Goal: Complete application form: Complete application form

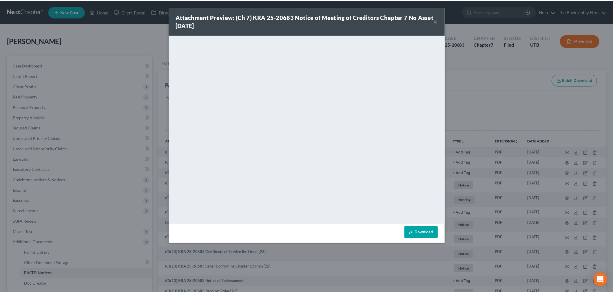
scroll to position [32, 0]
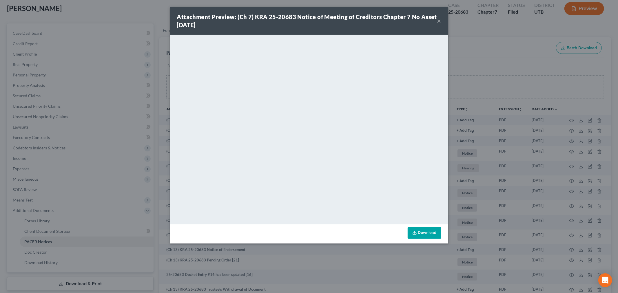
click at [439, 21] on button "×" at bounding box center [439, 20] width 4 height 7
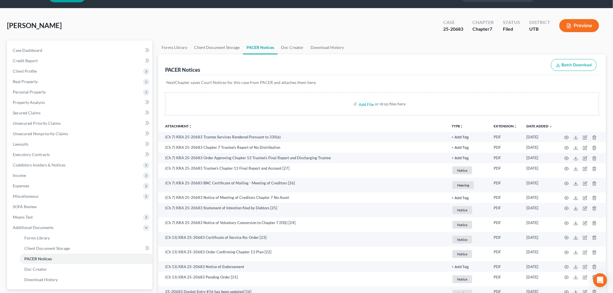
scroll to position [0, 0]
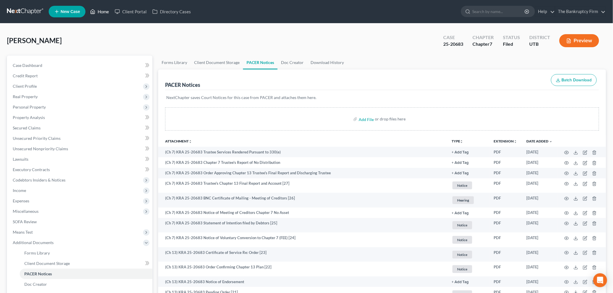
click at [94, 13] on icon at bounding box center [92, 11] width 5 height 7
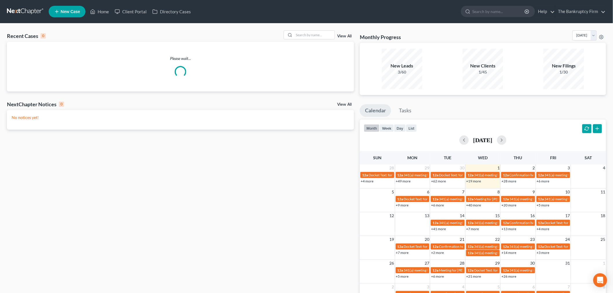
click at [342, 36] on link "View All" at bounding box center [344, 36] width 14 height 4
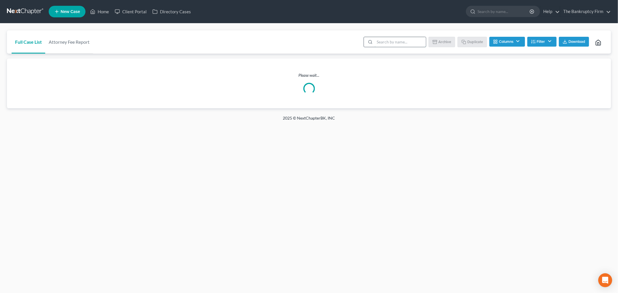
click at [404, 42] on input "search" at bounding box center [400, 42] width 51 height 10
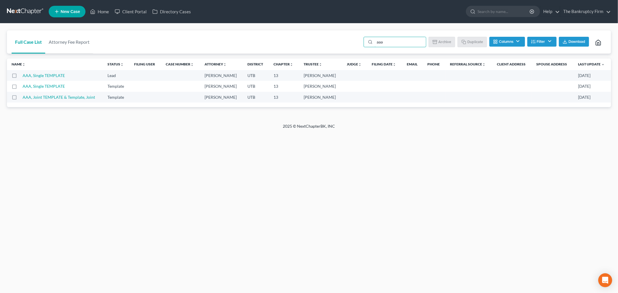
click at [20, 88] on label at bounding box center [20, 88] width 0 height 0
type input "aaa"
click at [22, 87] on input "checkbox" at bounding box center [24, 85] width 4 height 4
click at [468, 43] on button "Duplicate" at bounding box center [472, 42] width 29 height 10
checkbox input "false"
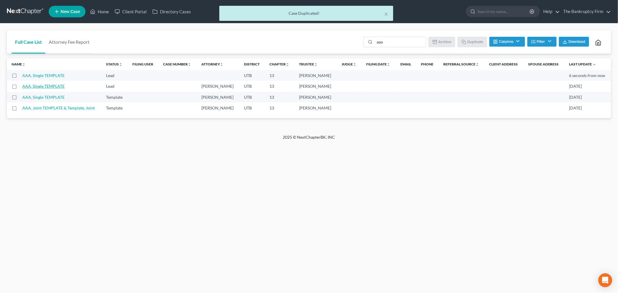
click at [47, 75] on link "AAA, Single TEMPLATE" at bounding box center [43, 75] width 42 height 5
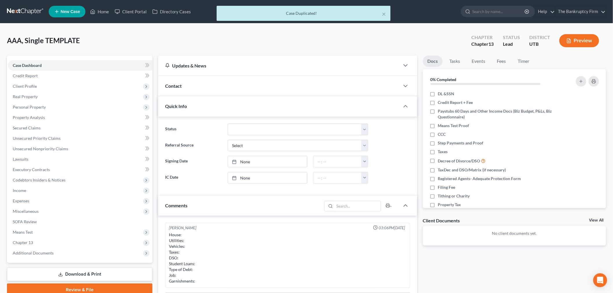
click at [201, 79] on div "Contact" at bounding box center [279, 86] width 242 height 20
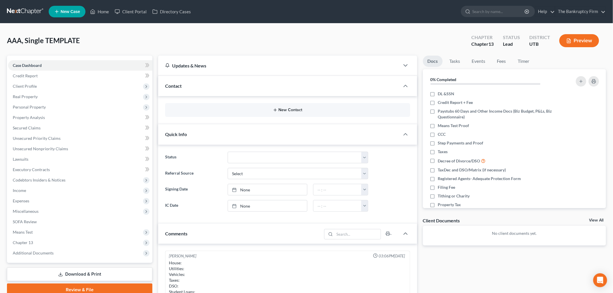
click at [238, 112] on button "New Contact" at bounding box center [288, 110] width 236 height 5
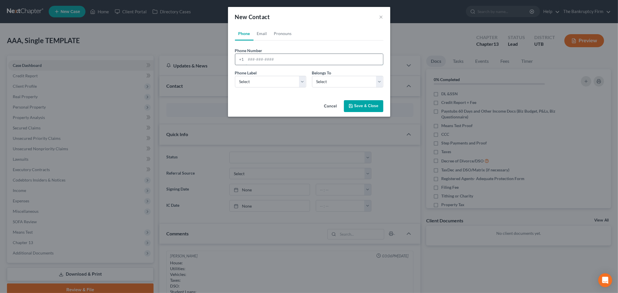
click at [297, 59] on input "tel" at bounding box center [314, 59] width 137 height 11
click at [286, 90] on div "Phone Label * Select Mobile Home Work Other Belongs To * Select Client Other" at bounding box center [309, 81] width 154 height 22
click at [286, 82] on select "Select Mobile Home Work Other" at bounding box center [270, 82] width 71 height 12
click at [293, 60] on input "[PHONE_NUMBER]" at bounding box center [314, 59] width 137 height 11
type input "[PHONE_NUMBER]"
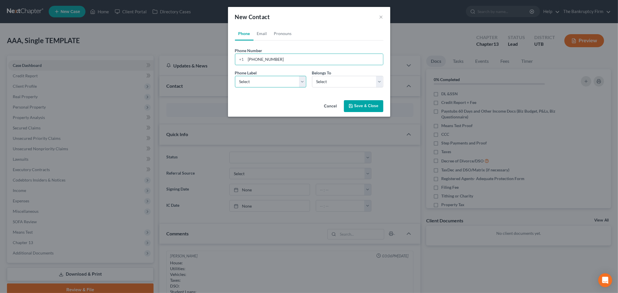
click at [280, 78] on select "Select Mobile Home Work Other" at bounding box center [270, 82] width 71 height 12
select select "0"
click at [235, 76] on select "Select Mobile Home Work Other" at bounding box center [270, 82] width 71 height 12
click at [331, 79] on select "Select Client Other" at bounding box center [347, 82] width 71 height 12
select select "0"
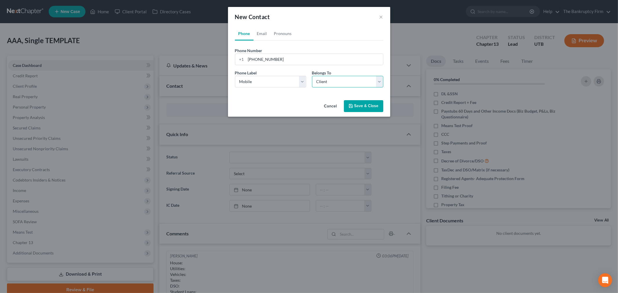
click at [312, 76] on select "Select Client Other" at bounding box center [347, 82] width 71 height 12
select select "0"
click at [266, 35] on link "Email" at bounding box center [262, 34] width 17 height 14
click at [273, 57] on input "email" at bounding box center [314, 59] width 137 height 11
click at [273, 57] on input "[EMAIL_ADDRESS][DOMAIN_NAME]" at bounding box center [314, 59] width 137 height 11
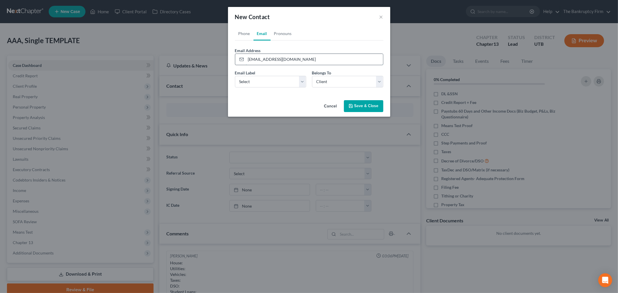
click at [274, 57] on input "[EMAIL_ADDRESS][DOMAIN_NAME]" at bounding box center [314, 59] width 137 height 11
click at [310, 63] on input "[EMAIL_ADDRESS][DOMAIN_NAME]" at bounding box center [314, 59] width 137 height 11
type input "[EMAIL_ADDRESS][DOMAIN_NAME]"
click at [277, 81] on select "Select Home Work Other" at bounding box center [270, 82] width 71 height 12
select select "0"
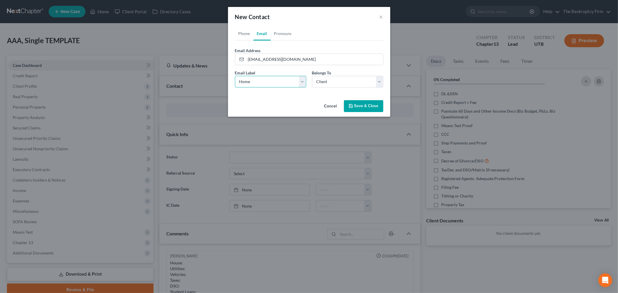
click at [235, 76] on select "Select Home Work Other" at bounding box center [270, 82] width 71 height 12
click at [370, 107] on button "Save & Close" at bounding box center [363, 106] width 39 height 12
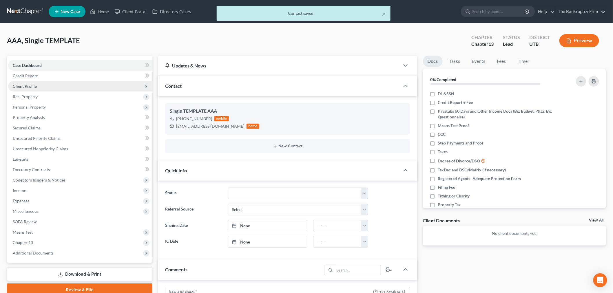
click at [38, 83] on span "Client Profile" at bounding box center [80, 86] width 144 height 10
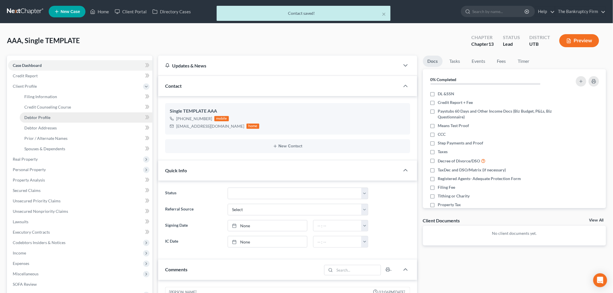
click at [46, 118] on span "Debtor Profile" at bounding box center [37, 117] width 26 height 5
select select "1"
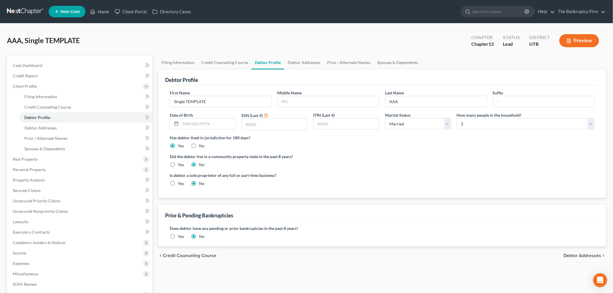
drag, startPoint x: 135, startPoint y: 105, endPoint x: 153, endPoint y: 97, distance: 19.7
click at [137, 103] on div "Petition Navigation Case Dashboard Payments Invoices Payments Payments Credit R…" at bounding box center [306, 208] width 605 height 304
type input "[PERSON_NAME]"
click at [422, 100] on input "AAA" at bounding box center [436, 101] width 101 height 11
type input "A"
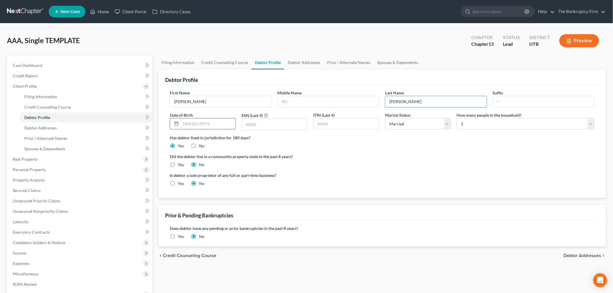
type input "[PERSON_NAME]"
click at [206, 121] on input "text" at bounding box center [208, 124] width 55 height 11
type input "[DATE]"
drag, startPoint x: 368, startPoint y: 128, endPoint x: 308, endPoint y: 110, distance: 61.9
click at [364, 124] on input "text" at bounding box center [347, 124] width 66 height 11
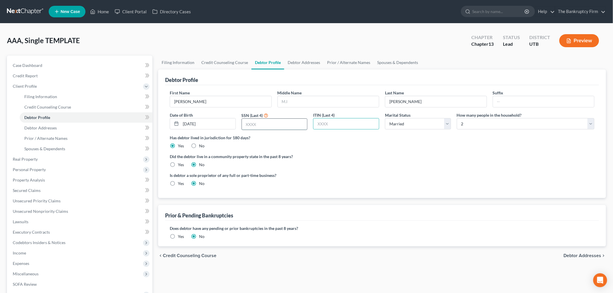
click at [266, 129] on input "text" at bounding box center [275, 124] width 66 height 11
type input "2548"
click at [320, 155] on label "Did the debtor live in a community property state in the past 8 years?" at bounding box center [382, 157] width 425 height 6
click at [421, 125] on select "Select Single Married Separated Divorced Widowed" at bounding box center [418, 124] width 66 height 12
click at [366, 133] on div "First Name [PERSON_NAME] Middle Name Last Name [PERSON_NAME] Date of Birth [DEM…" at bounding box center [382, 112] width 431 height 45
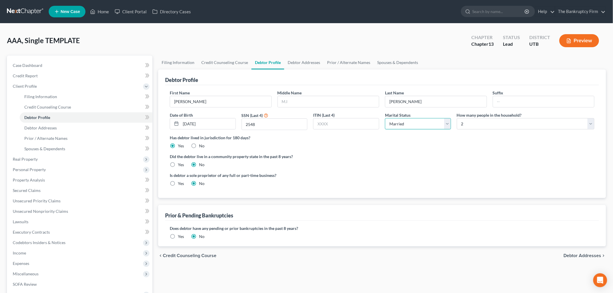
click at [418, 120] on select "Select Single Married Separated Divorced Widowed" at bounding box center [418, 124] width 66 height 12
click at [385, 118] on select "Select Single Married Separated Divorced Widowed" at bounding box center [418, 124] width 66 height 12
click at [504, 137] on label "Has debtor lived in jurisdiction for 180 days?" at bounding box center [382, 138] width 425 height 6
click at [502, 128] on select "Select 1 2 3 4 5 6 7 8 9 10 11 12 13 14 15 16 17 18 19 20" at bounding box center [526, 124] width 138 height 12
select select "3"
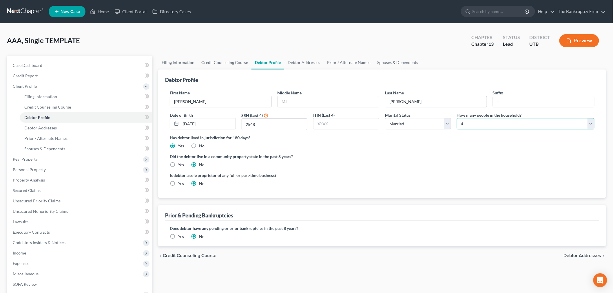
click at [457, 118] on select "Select 1 2 3 4 5 6 7 8 9 10 11 12 13 14 15 16 17 18 19 20" at bounding box center [526, 124] width 138 height 12
click at [426, 151] on ng-include "First Name [PERSON_NAME] Middle Name Last Name [PERSON_NAME] Date of Birth [DEM…" at bounding box center [382, 140] width 425 height 101
click at [300, 62] on link "Debtor Addresses" at bounding box center [303, 63] width 39 height 14
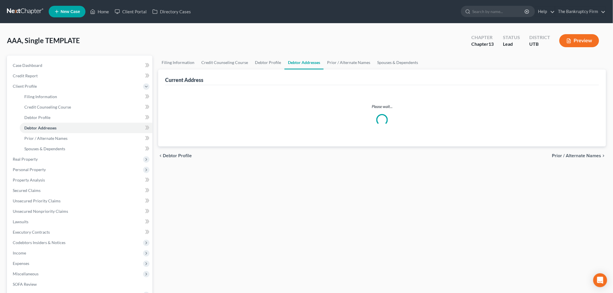
select select "0"
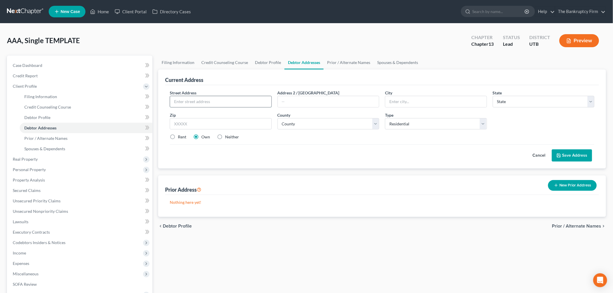
click at [216, 98] on input "text" at bounding box center [220, 101] width 101 height 11
type input "[STREET_ADDRESS]"
click at [208, 124] on input "text" at bounding box center [221, 124] width 102 height 12
type input "84404"
click at [349, 170] on div "Current Address Street Address * 107 N Century Dr Address 2 / [GEOGRAPHIC_DATA]…" at bounding box center [382, 144] width 448 height 148
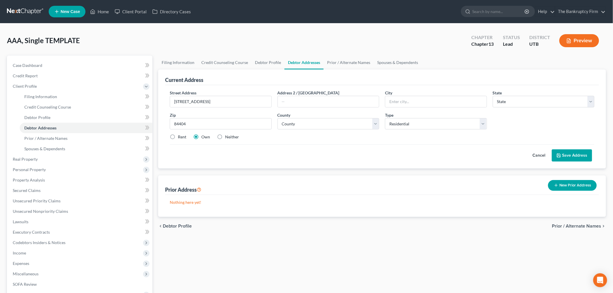
type input "[PERSON_NAME]"
select select "46"
click at [376, 128] on select "County" at bounding box center [329, 124] width 102 height 12
select select "28"
click at [278, 118] on select "County [GEOGRAPHIC_DATA] [GEOGRAPHIC_DATA] [GEOGRAPHIC_DATA] [GEOGRAPHIC_DATA] …" at bounding box center [329, 124] width 102 height 12
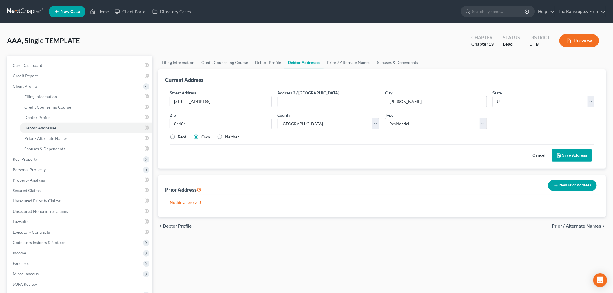
click at [189, 149] on div "Cancel Save Address" at bounding box center [382, 153] width 425 height 17
click at [178, 138] on label "Rent" at bounding box center [182, 137] width 8 height 6
click at [180, 138] on input "Rent" at bounding box center [182, 136] width 4 height 4
radio input "true"
click at [562, 158] on icon at bounding box center [559, 155] width 5 height 5
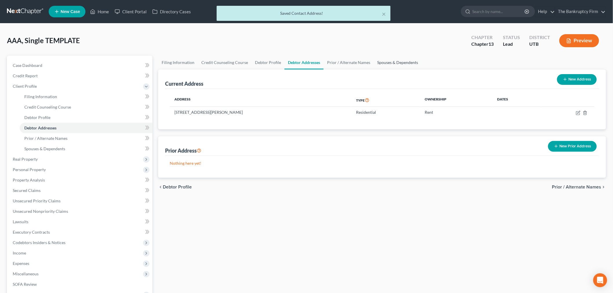
click at [407, 68] on link "Spouses & Dependents" at bounding box center [398, 63] width 48 height 14
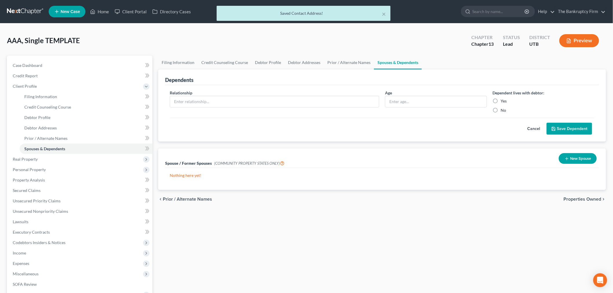
click at [445, 111] on div "Age" at bounding box center [436, 101] width 108 height 23
click at [440, 100] on input "text" at bounding box center [436, 101] width 101 height 11
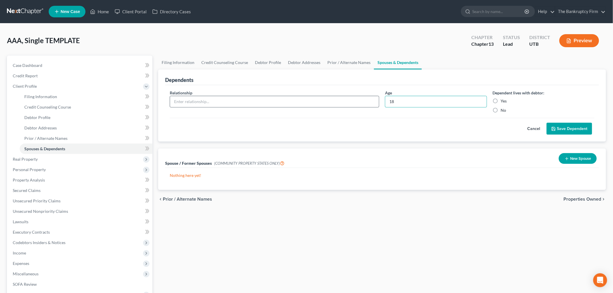
type input "18"
click at [355, 101] on input "text" at bounding box center [274, 101] width 209 height 11
type input "Daughter"
click at [501, 99] on label "Yes" at bounding box center [504, 101] width 6 height 6
click at [504, 99] on input "Yes" at bounding box center [506, 100] width 4 height 4
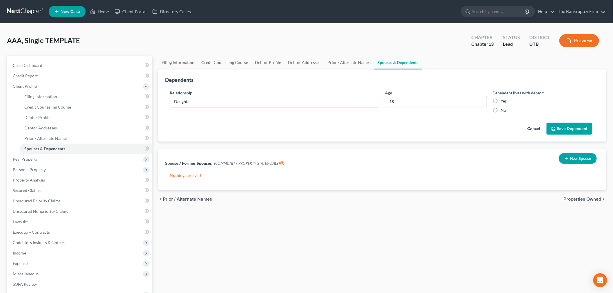
radio input "true"
click at [583, 122] on div "Cancel Save Dependent" at bounding box center [382, 126] width 425 height 17
click at [579, 126] on button "Save Dependent" at bounding box center [570, 129] width 46 height 12
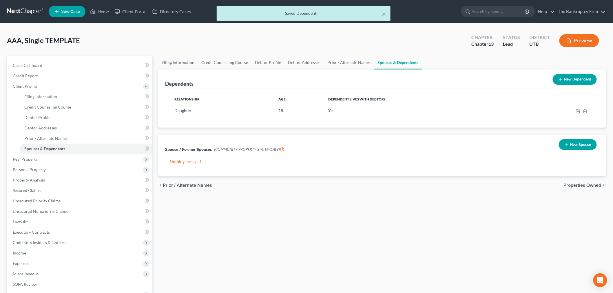
click at [576, 83] on button "New Dependent" at bounding box center [575, 79] width 44 height 11
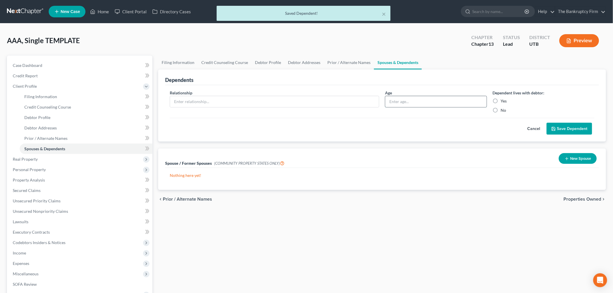
click at [453, 105] on input "text" at bounding box center [436, 101] width 101 height 11
type input "12"
click at [282, 88] on div "Relationship * Age [DEMOGRAPHIC_DATA] Dependent lives with debtor: Yes No Cance…" at bounding box center [382, 113] width 434 height 57
click at [283, 100] on input "text" at bounding box center [274, 101] width 209 height 11
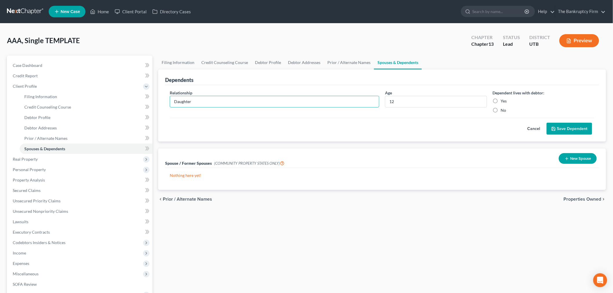
type input "Daughter"
drag, startPoint x: 497, startPoint y: 101, endPoint x: 502, endPoint y: 102, distance: 4.4
click at [501, 101] on label "Yes" at bounding box center [504, 101] width 6 height 6
click at [504, 101] on input "Yes" at bounding box center [506, 100] width 4 height 4
radio input "true"
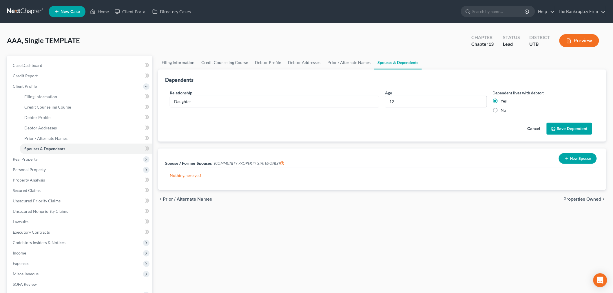
click at [573, 126] on button "Save Dependent" at bounding box center [570, 129] width 46 height 12
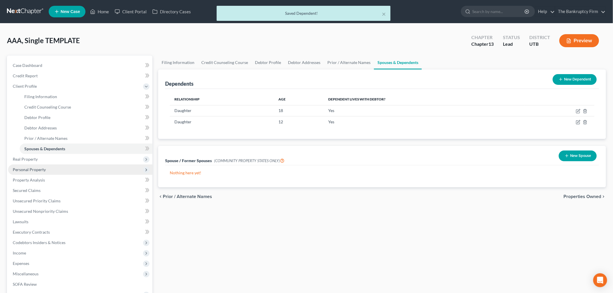
click at [39, 172] on span "Personal Property" at bounding box center [80, 170] width 144 height 10
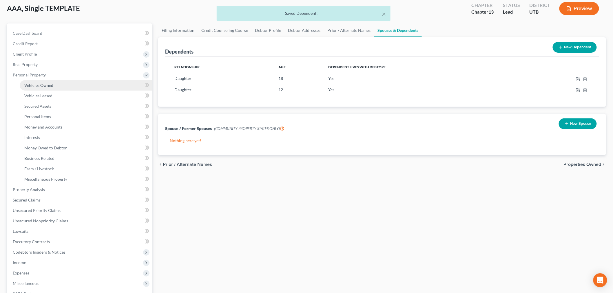
click at [55, 86] on link "Vehicles Owned" at bounding box center [86, 85] width 133 height 10
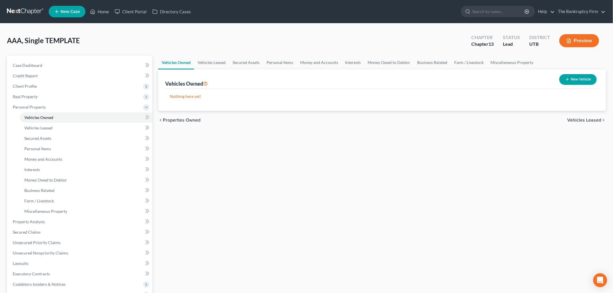
click at [592, 82] on button "New Vehicle" at bounding box center [578, 79] width 37 height 11
select select "0"
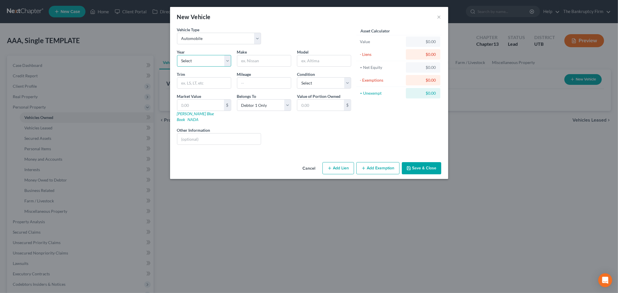
click at [228, 58] on select "Select 2026 2025 2024 2023 2022 2021 2020 2019 2018 2017 2016 2015 2014 2013 20…" at bounding box center [204, 61] width 54 height 12
select select "11"
click at [177, 55] on select "Select 2026 2025 2024 2023 2022 2021 2020 2019 2018 2017 2016 2015 2014 2013 20…" at bounding box center [204, 61] width 54 height 12
click at [273, 61] on input "text" at bounding box center [264, 60] width 54 height 11
type input "Dodge"
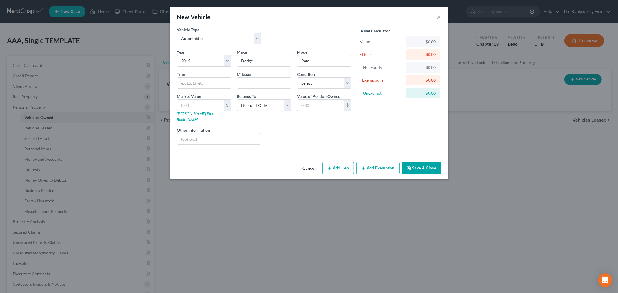
drag, startPoint x: 291, startPoint y: 138, endPoint x: 293, endPoint y: 121, distance: 17.3
click at [291, 137] on div "Liens Select" at bounding box center [309, 136] width 90 height 18
click at [321, 63] on input "Ram" at bounding box center [324, 60] width 54 height 11
type input "Ram 1500"
drag, startPoint x: 310, startPoint y: 140, endPoint x: 314, endPoint y: 139, distance: 3.7
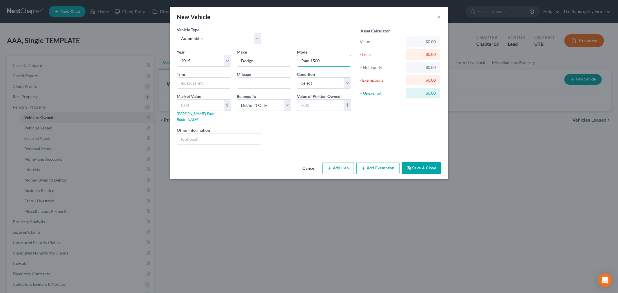
click at [311, 139] on div "Year Select 2026 2025 2024 2023 2022 2021 2020 2019 2018 2017 2016 2015 2014 20…" at bounding box center [264, 99] width 180 height 101
click at [265, 80] on input "text" at bounding box center [264, 83] width 54 height 11
click at [231, 119] on div "Year Select 2026 2025 2024 2023 2022 2021 2020 2019 2018 2017 2016 2015 2014 20…" at bounding box center [264, 99] width 180 height 101
click at [419, 162] on button "Save & Close" at bounding box center [421, 168] width 39 height 12
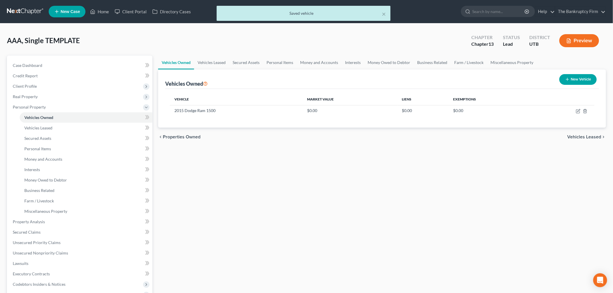
click at [577, 80] on button "New Vehicle" at bounding box center [578, 79] width 37 height 11
select select "0"
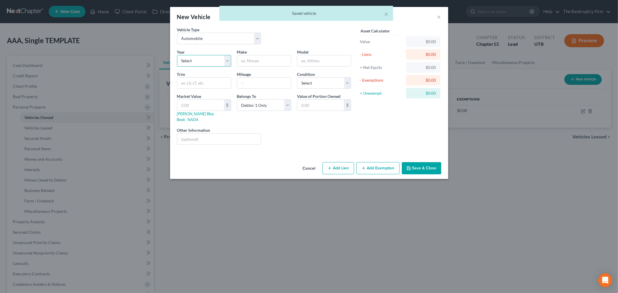
click at [229, 66] on select "Select 2026 2025 2024 2023 2022 2021 2020 2019 2018 2017 2016 2015 2014 2013 20…" at bounding box center [204, 61] width 54 height 12
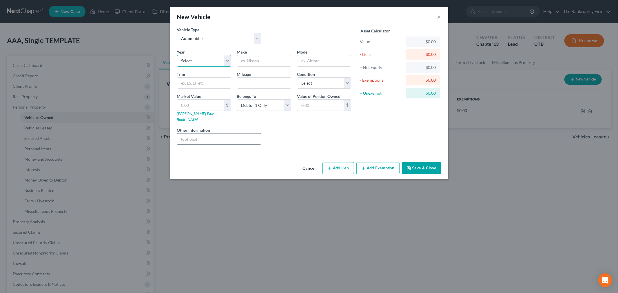
select select "9"
click at [177, 55] on select "Select 2026 2025 2024 2023 2022 2021 2020 2019 2018 2017 2016 2015 2014 2013 20…" at bounding box center [204, 61] width 54 height 12
click at [257, 69] on div "Year Select 2026 2025 2024 2023 2022 2021 2020 2019 2018 2017 2016 2015 2014 20…" at bounding box center [264, 99] width 180 height 101
drag, startPoint x: 261, startPoint y: 64, endPoint x: 266, endPoint y: 59, distance: 7.2
click at [262, 62] on input "text" at bounding box center [264, 60] width 54 height 11
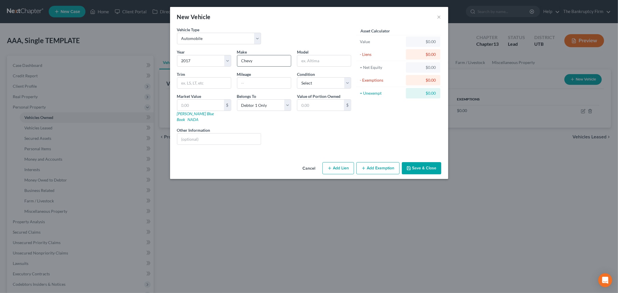
type input "Chevy"
type input "Tahoe"
click at [326, 128] on div "Liens Select" at bounding box center [309, 136] width 90 height 18
click at [408, 162] on button "Save & Close" at bounding box center [421, 168] width 39 height 12
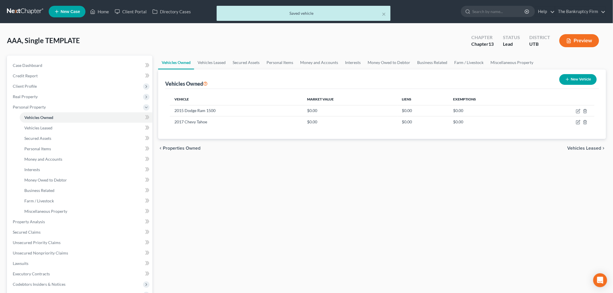
click at [581, 79] on button "New Vehicle" at bounding box center [578, 79] width 37 height 11
select select "0"
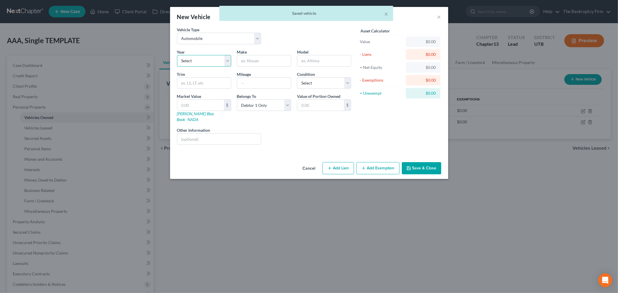
click at [200, 58] on select "Select 2026 2025 2024 2023 2022 2021 2020 2019 2018 2017 2016 2015 2014 2013 20…" at bounding box center [204, 61] width 54 height 12
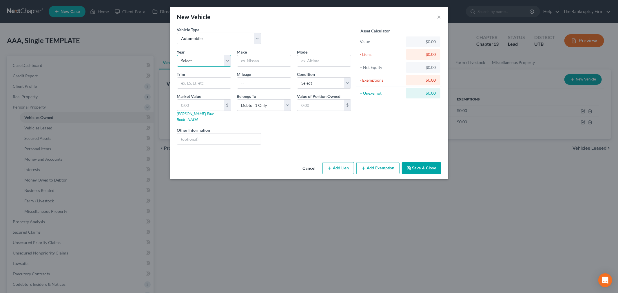
select select "6"
click at [177, 55] on select "Select 2026 2025 2024 2023 2022 2021 2020 2019 2018 2017 2016 2015 2014 2013 20…" at bounding box center [204, 61] width 54 height 12
click at [281, 57] on input "text" at bounding box center [264, 60] width 54 height 11
type input "Honda"
type input "A"
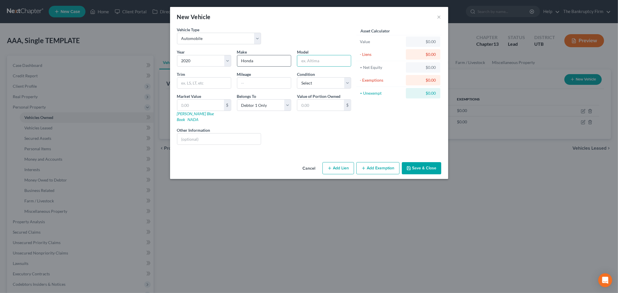
click at [277, 57] on input "Honda" at bounding box center [264, 60] width 54 height 11
type input "Hyundai"
click at [325, 60] on input "text" at bounding box center [324, 60] width 54 height 11
type input "Kona"
click at [303, 127] on div "Liens Select" at bounding box center [309, 136] width 90 height 18
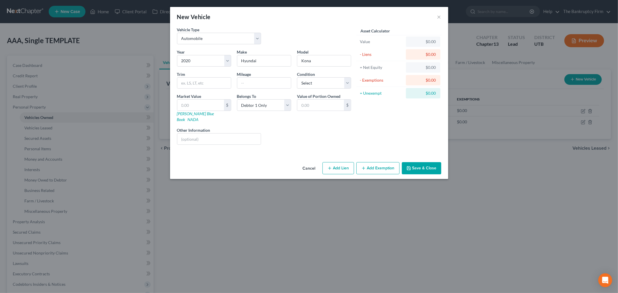
click at [418, 166] on button "Save & Close" at bounding box center [421, 168] width 39 height 12
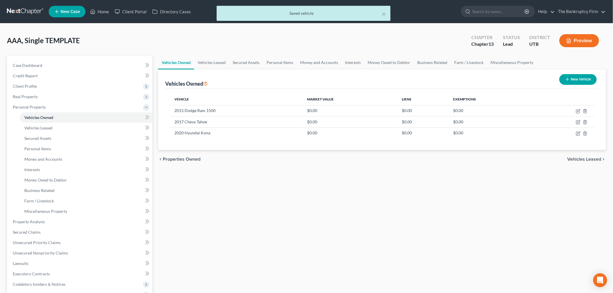
click at [583, 81] on button "New Vehicle" at bounding box center [578, 79] width 37 height 11
select select "0"
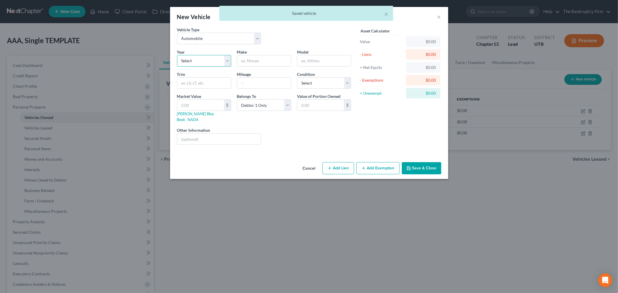
click at [208, 59] on select "Select 2026 2025 2024 2023 2022 2021 2020 2019 2018 2017 2016 2015 2014 2013 20…" at bounding box center [204, 61] width 54 height 12
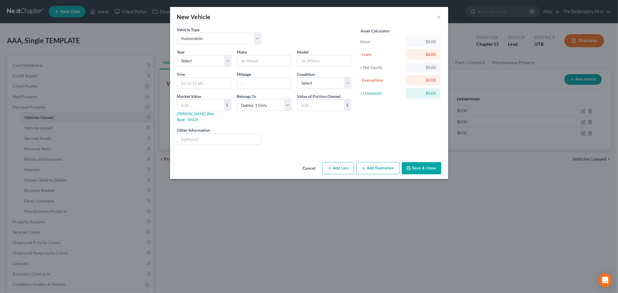
click at [314, 163] on button "Cancel" at bounding box center [309, 169] width 22 height 12
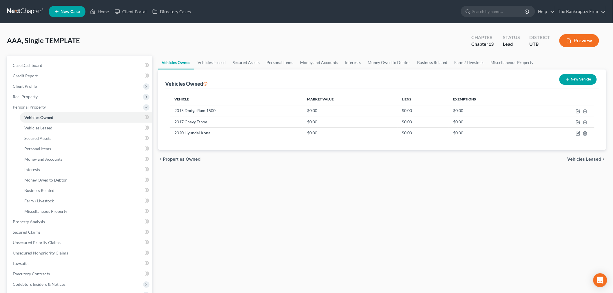
click at [303, 179] on div "Vehicles Owned Vehicles Leased Secured Assets Personal Items Money and Accounts…" at bounding box center [382, 228] width 454 height 345
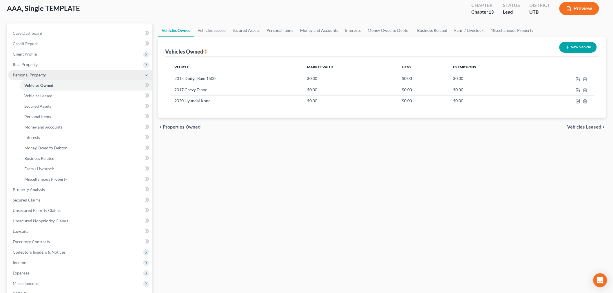
click at [47, 72] on span "Personal Property" at bounding box center [80, 75] width 144 height 10
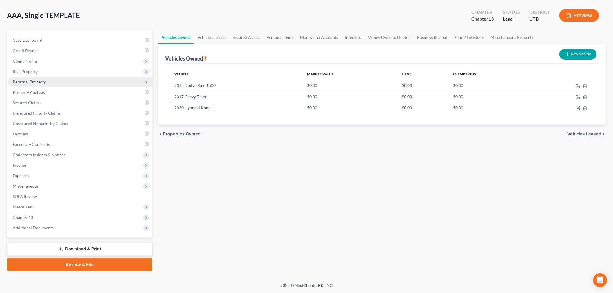
scroll to position [24, 0]
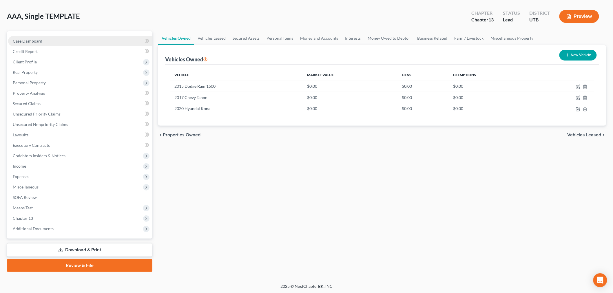
click at [50, 43] on link "Case Dashboard" at bounding box center [80, 41] width 144 height 10
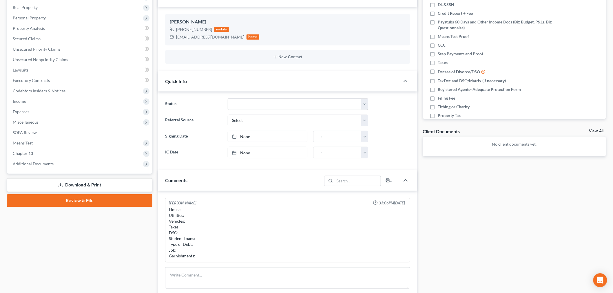
scroll to position [129, 0]
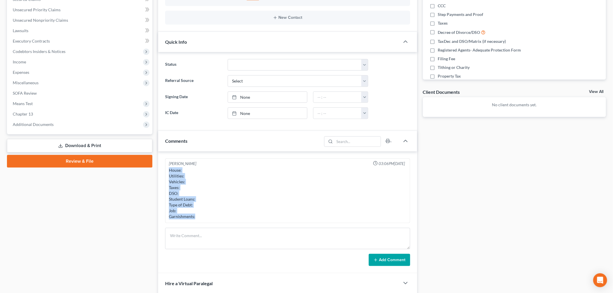
drag, startPoint x: 166, startPoint y: 167, endPoint x: 228, endPoint y: 227, distance: 85.9
click at [228, 227] on div "[PERSON_NAME] 03:06PM[DATE] House: Utilities: Vehicles: Taxes: DSO: Student Loa…" at bounding box center [287, 213] width 259 height 122
copy div "House: Utilities: Vehicles: Taxes: DSO: Student Loans: Type of Debt: Job: Garni…"
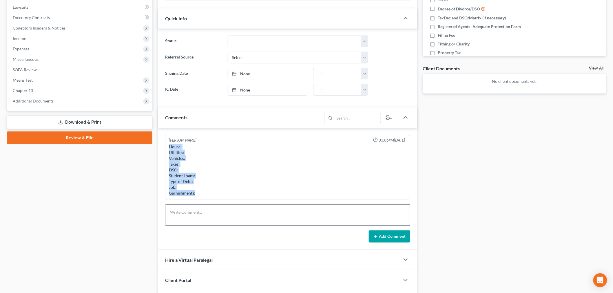
scroll to position [192, 0]
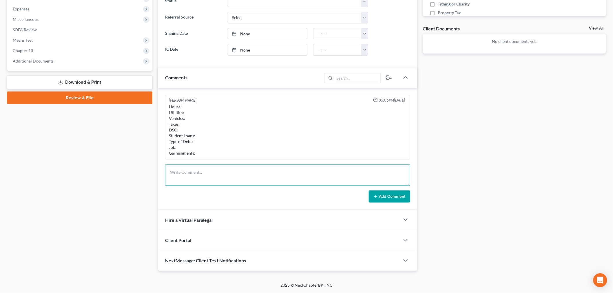
click at [231, 179] on textarea at bounding box center [287, 175] width 245 height 21
paste textarea "House: Utilities: Vehicles: Taxes: DSO: Student Loans: Type of Debt: Job: Garni…"
click at [410, 184] on textarea "House: Utilities: Vehicles: Taxes: DSO: Student Loans: Type of Debt: Job: Garni…" at bounding box center [287, 175] width 245 height 21
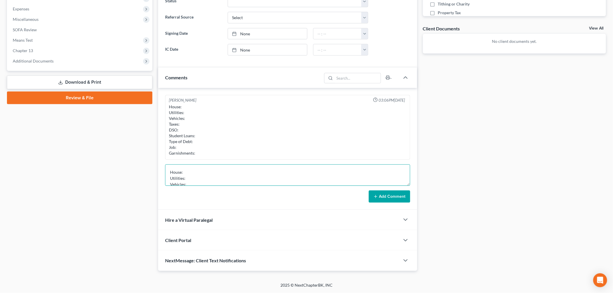
drag, startPoint x: 408, startPoint y: 184, endPoint x: 391, endPoint y: 304, distance: 122.0
click at [391, 293] on html "Home New Case Client Portal Directory Cases The Bankruptcy Firm [EMAIL_ADDRESS]…" at bounding box center [306, 51] width 613 height 486
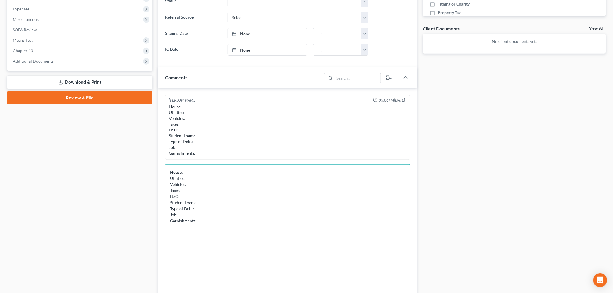
click at [251, 170] on textarea "House: Utilities: Vehicles: Taxes: DSO: Student Loans: Type of Debt: Job: Garni…" at bounding box center [287, 236] width 245 height 142
click at [229, 179] on textarea "House: Current ($ 1600 monthly) Utilities: Vehicles: Taxes: DSO: Student Loans:…" at bounding box center [287, 236] width 245 height 142
click at [198, 186] on textarea "House: Current ($ 1600 monthly) Utilities: Current Vehicles: Taxes: DSO: Studen…" at bounding box center [287, 236] width 245 height 142
drag, startPoint x: 209, startPoint y: 184, endPoint x: 186, endPoint y: 184, distance: 22.9
click at [186, 184] on textarea "House: Current ($ 1600 monthly) Utilities: Current Vehicles: No loan Taxes: DSO…" at bounding box center [287, 236] width 245 height 142
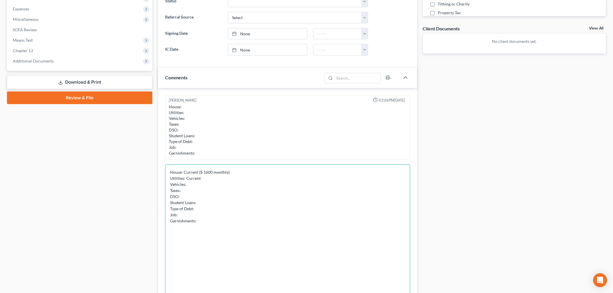
click at [183, 191] on textarea "House: Current ($ 1600 monthly) Utilities: Current Vehicles: Taxes: DSO: Studen…" at bounding box center [287, 236] width 245 height 142
click at [213, 197] on textarea "House: Current ($ 1600 monthly) Utilities: Current Vehicles: Taxes: Missing 201…" at bounding box center [287, 236] width 245 height 142
click at [210, 203] on textarea "House: Current ($ 1600 monthly) Utilities: Current Vehicles: Taxes: Missing 201…" at bounding box center [287, 236] width 245 height 142
click at [210, 205] on textarea "House: Current ($ 1600 monthly) Utilities: Current Vehicles: Taxes: Missing 201…" at bounding box center [287, 236] width 245 height 142
click at [197, 211] on textarea "House: Current ($ 1600 monthly) Utilities: Current Vehicles: Taxes: Missing 201…" at bounding box center [287, 236] width 245 height 142
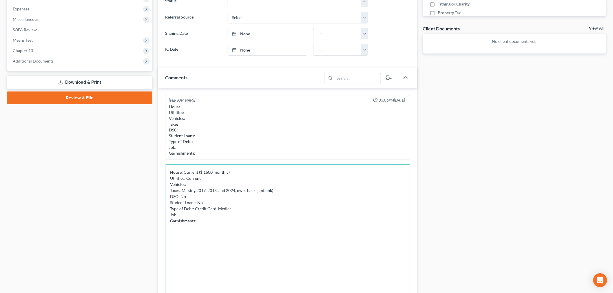
click at [209, 215] on textarea "House: Current ($ 1600 monthly) Utilities: Current Vehicles: Taxes: Missing 201…" at bounding box center [287, 236] width 245 height 142
click at [210, 222] on textarea "House: Current ($ 1600 monthly) Utilities: Current Vehicles: Taxes: Missing 201…" at bounding box center [287, 236] width 245 height 142
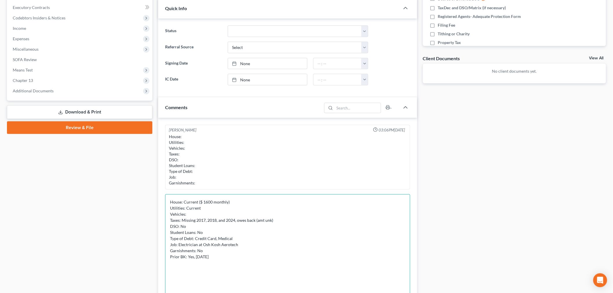
scroll to position [224, 0]
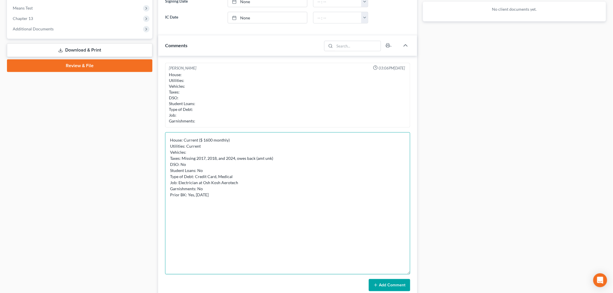
type textarea "House: Current ($ 1600 monthly) Utilities: Current Vehicles: Taxes: Missing 201…"
click at [388, 283] on button "Add Comment" at bounding box center [389, 285] width 41 height 12
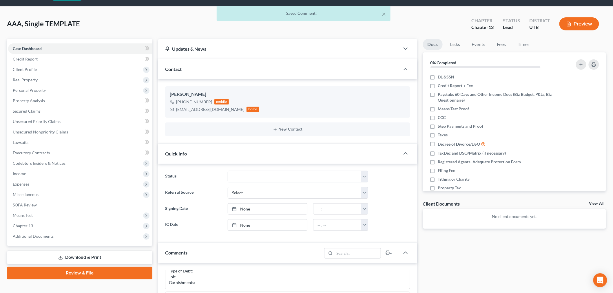
scroll to position [0, 0]
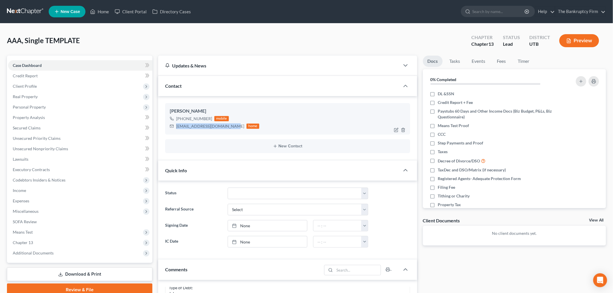
drag, startPoint x: 176, startPoint y: 126, endPoint x: 227, endPoint y: 126, distance: 51.3
click at [227, 126] on div "[EMAIL_ADDRESS][DOMAIN_NAME]" at bounding box center [210, 126] width 68 height 6
copy div "[EMAIL_ADDRESS][DOMAIN_NAME]"
drag, startPoint x: 181, startPoint y: 118, endPoint x: 212, endPoint y: 115, distance: 31.7
click at [212, 115] on div "[PHONE_NUMBER] mobile" at bounding box center [215, 119] width 90 height 8
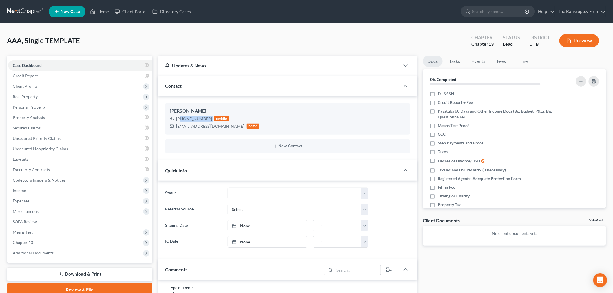
copy div "[PHONE_NUMBER]"
click at [65, 99] on span "Real Property" at bounding box center [80, 97] width 144 height 10
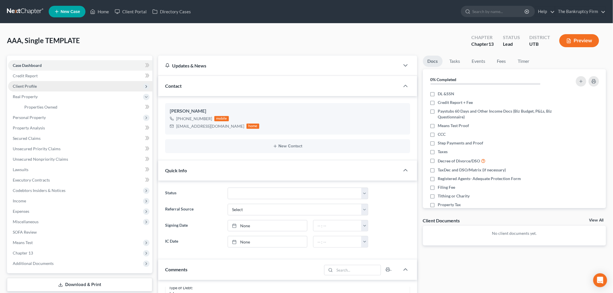
click at [48, 84] on span "Client Profile" at bounding box center [80, 86] width 144 height 10
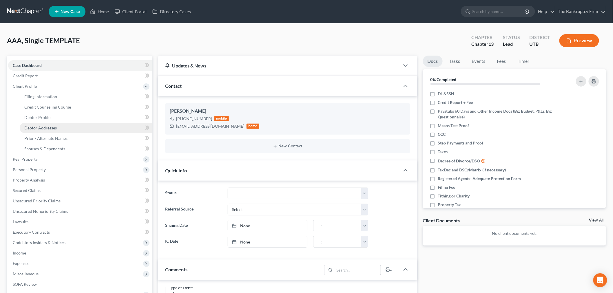
click at [38, 126] on span "Debtor Addresses" at bounding box center [40, 128] width 32 height 5
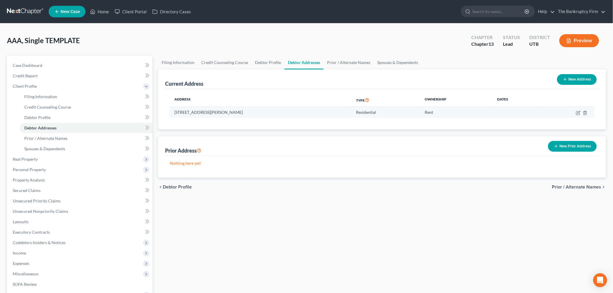
drag, startPoint x: 169, startPoint y: 110, endPoint x: 249, endPoint y: 113, distance: 80.1
click at [249, 113] on div "Address Type Ownership Dates [STREET_ADDRESS][PERSON_NAME] Residential Rent" at bounding box center [382, 109] width 434 height 41
click at [249, 113] on td "[STREET_ADDRESS][PERSON_NAME]" at bounding box center [261, 112] width 182 height 11
drag, startPoint x: 240, startPoint y: 110, endPoint x: 171, endPoint y: 112, distance: 69.0
click at [171, 112] on td "[STREET_ADDRESS][PERSON_NAME]" at bounding box center [261, 112] width 182 height 11
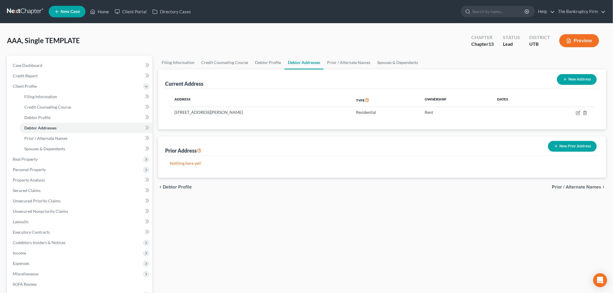
copy td "[STREET_ADDRESS][PERSON_NAME]"
